Goal: Use online tool/utility: Utilize a website feature to perform a specific function

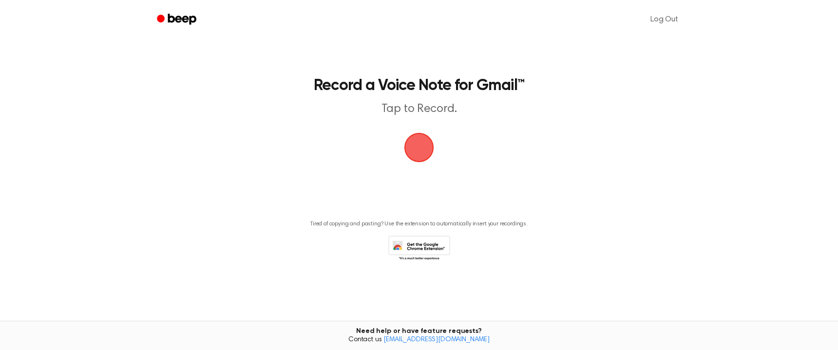
click at [417, 145] on span "button" at bounding box center [418, 147] width 33 height 33
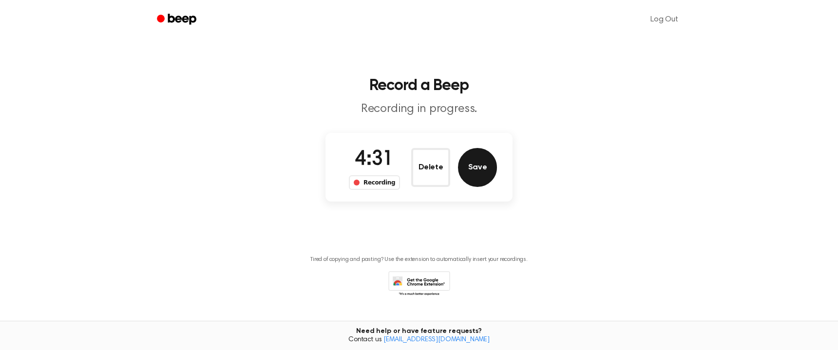
click at [481, 168] on button "Save" at bounding box center [477, 167] width 39 height 39
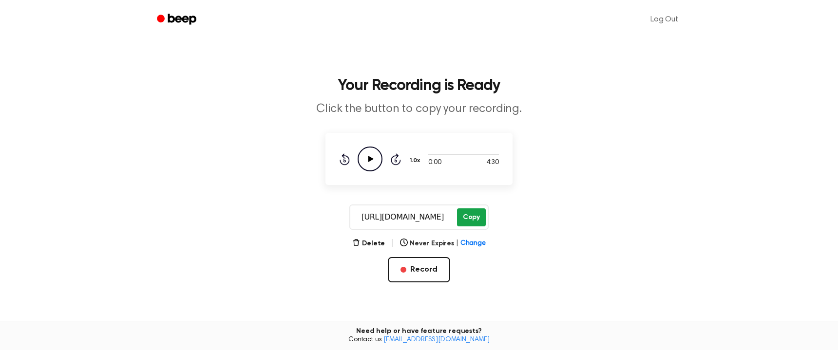
click at [469, 213] on button "Copy" at bounding box center [471, 217] width 29 height 18
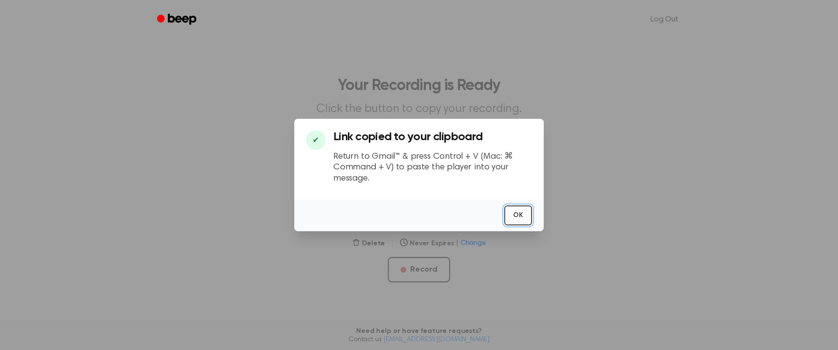
click at [520, 211] on button "OK" at bounding box center [518, 216] width 28 height 20
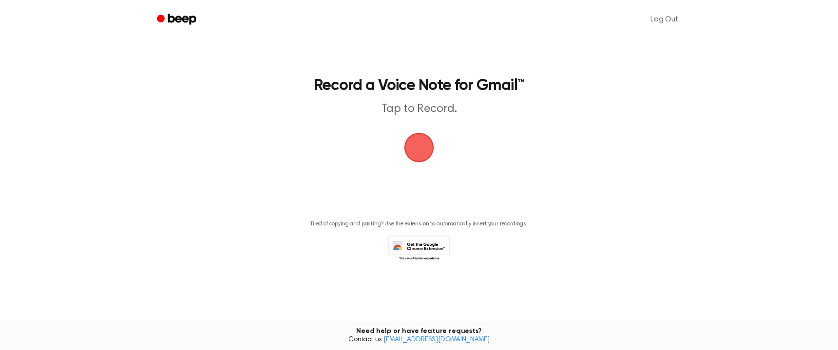
click at [422, 150] on span "button" at bounding box center [419, 148] width 44 height 44
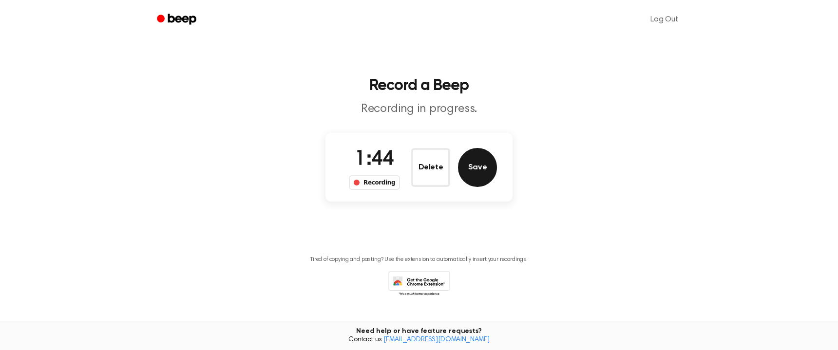
click at [479, 169] on button "Save" at bounding box center [477, 167] width 39 height 39
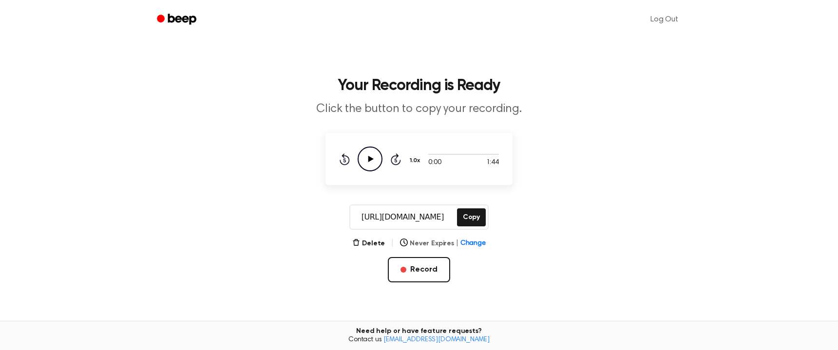
click at [424, 244] on button "Never Expires | Change" at bounding box center [443, 244] width 86 height 10
click at [428, 326] on button "[DATE]" at bounding box center [442, 325] width 85 height 18
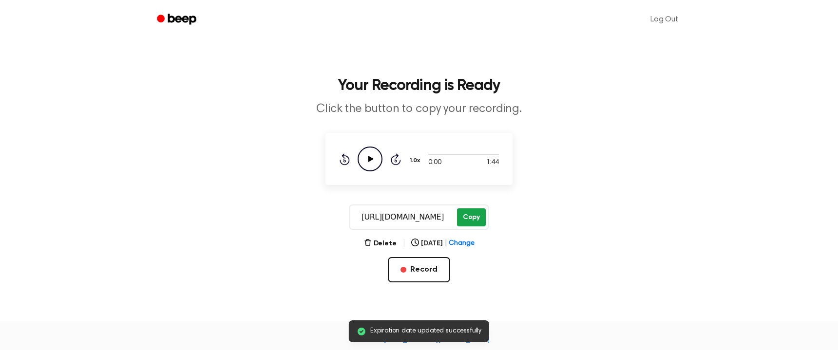
click at [469, 214] on button "Copy" at bounding box center [471, 217] width 29 height 18
